Goal: Answer question/provide support: Share knowledge or assist other users

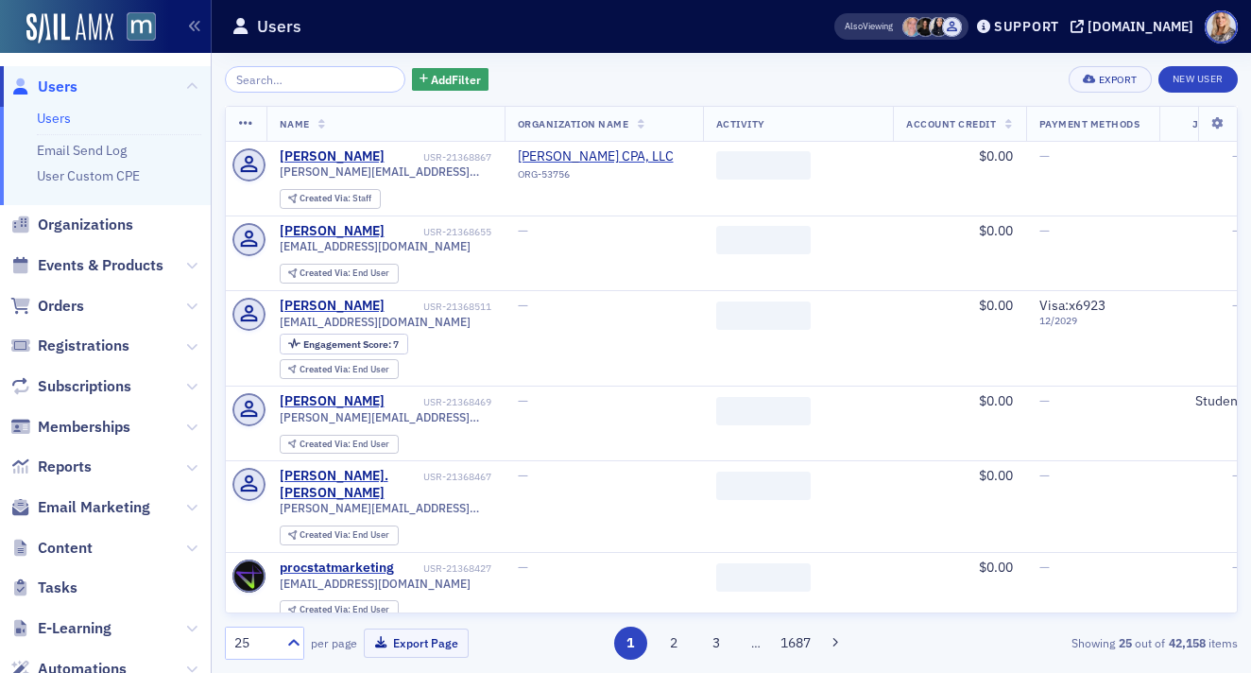
click at [258, 83] on input "search" at bounding box center [315, 79] width 180 height 26
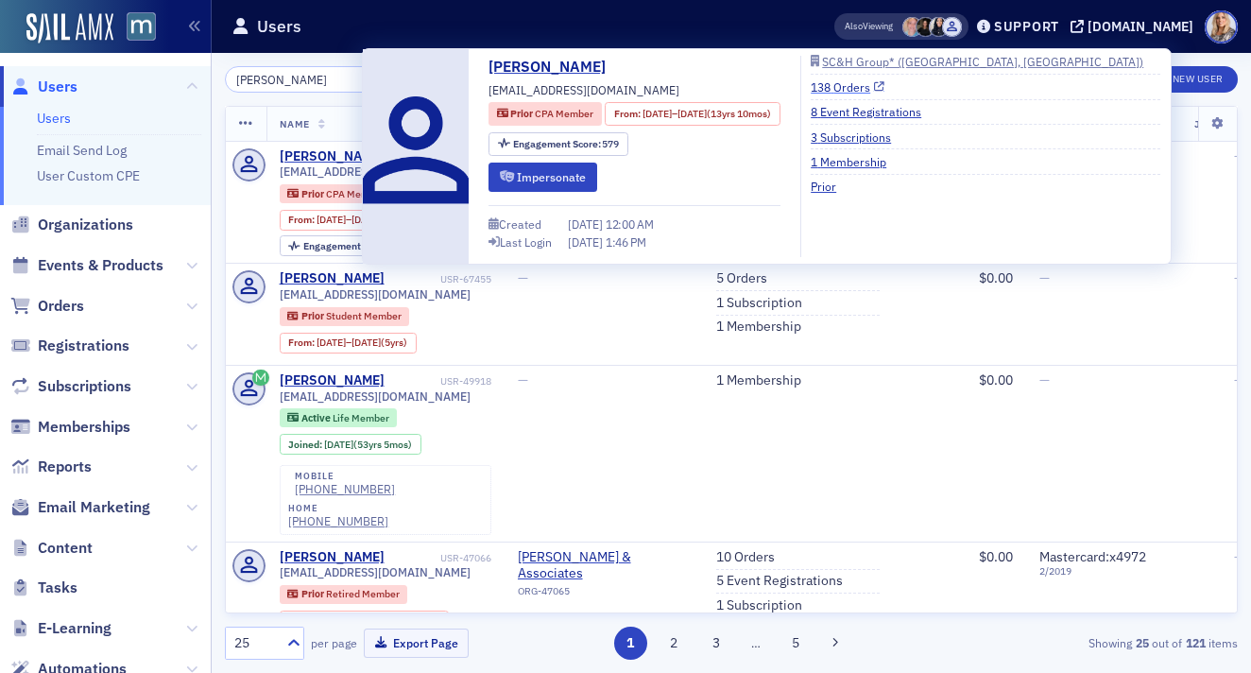
type input "[PERSON_NAME]"
click at [870, 88] on link "138 Orders" at bounding box center [848, 86] width 74 height 17
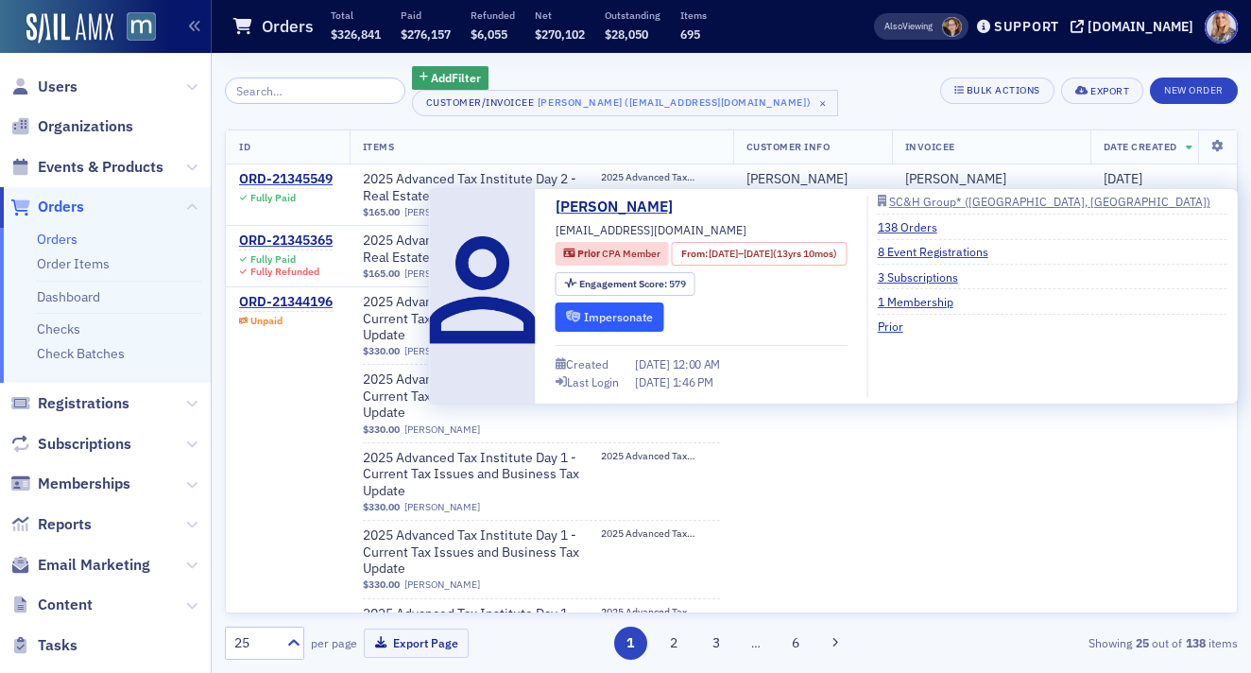
click at [605, 320] on button "Impersonate" at bounding box center [610, 316] width 109 height 29
